Goal: Register for event/course

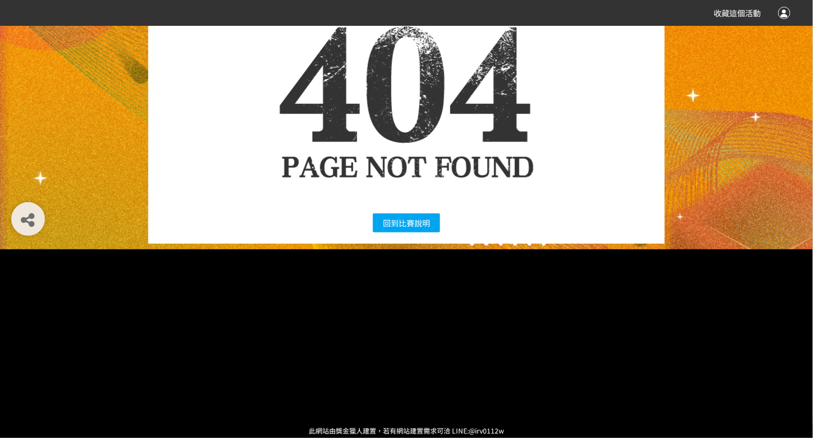
click at [389, 217] on link "回到 比賽說明" at bounding box center [406, 222] width 67 height 19
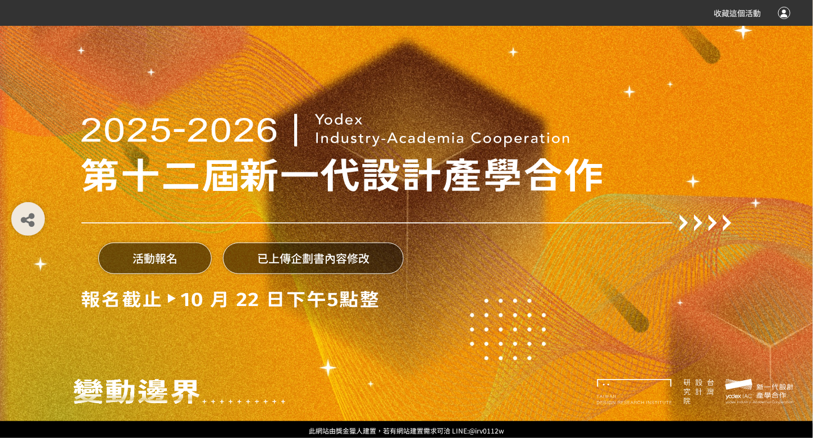
click at [432, 251] on div "活動報名 已上傳企劃書內容修改" at bounding box center [406, 261] width 650 height 60
click at [138, 251] on button "活動報名" at bounding box center [154, 258] width 113 height 31
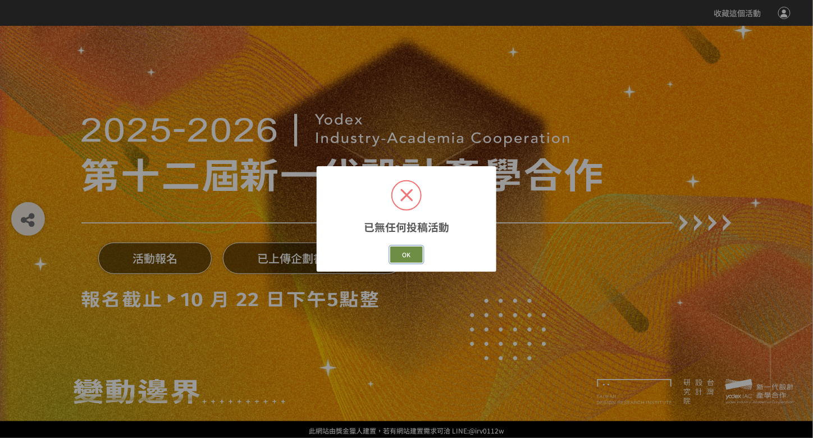
click at [399, 250] on button "OK" at bounding box center [406, 254] width 33 height 16
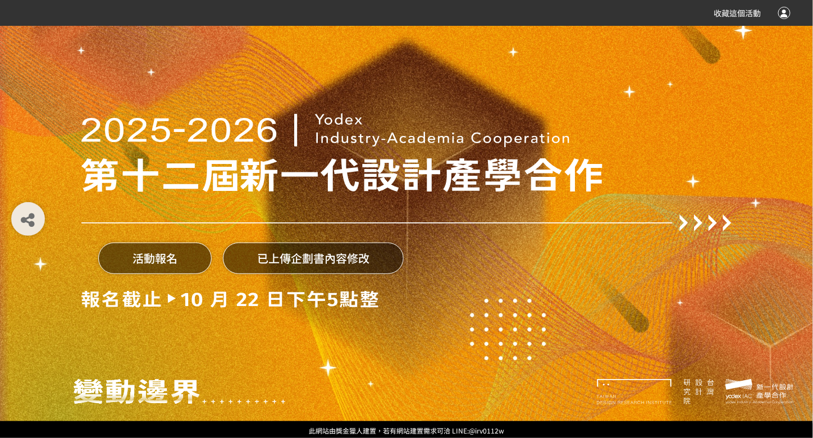
click at [357, 253] on button "已上傳企劃書內容修改" at bounding box center [313, 258] width 181 height 31
click at [184, 295] on img at bounding box center [229, 299] width 297 height 17
drag, startPoint x: 329, startPoint y: 403, endPoint x: 330, endPoint y: 389, distance: 13.5
drag, startPoint x: 330, startPoint y: 389, endPoint x: 257, endPoint y: 345, distance: 85.1
click at [267, 356] on div "活動報名 已上傳企劃書內容修改" at bounding box center [406, 210] width 650 height 421
